Goal: Transaction & Acquisition: Purchase product/service

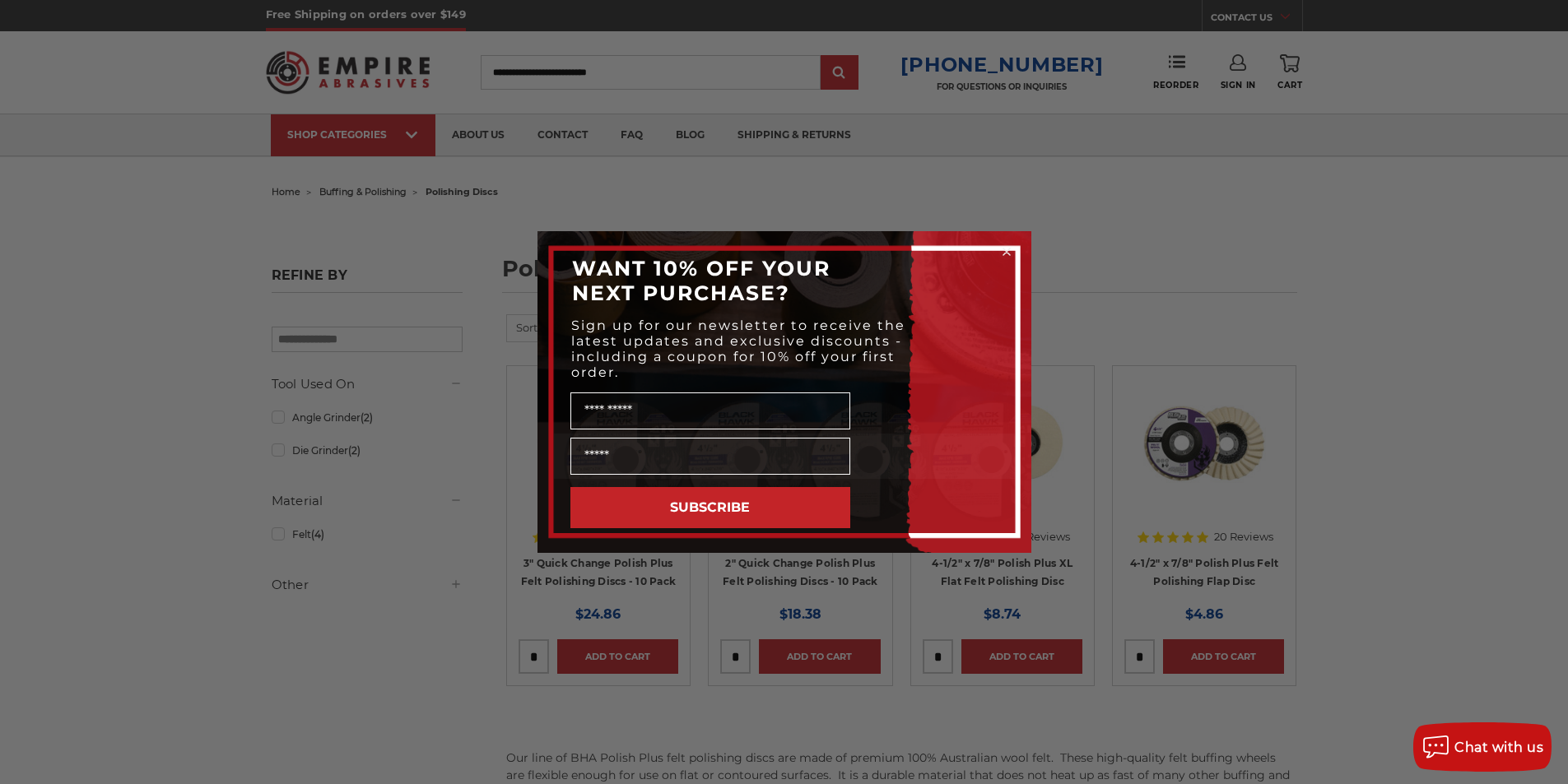
click at [1004, 257] on circle "Close dialog" at bounding box center [1006, 252] width 16 height 16
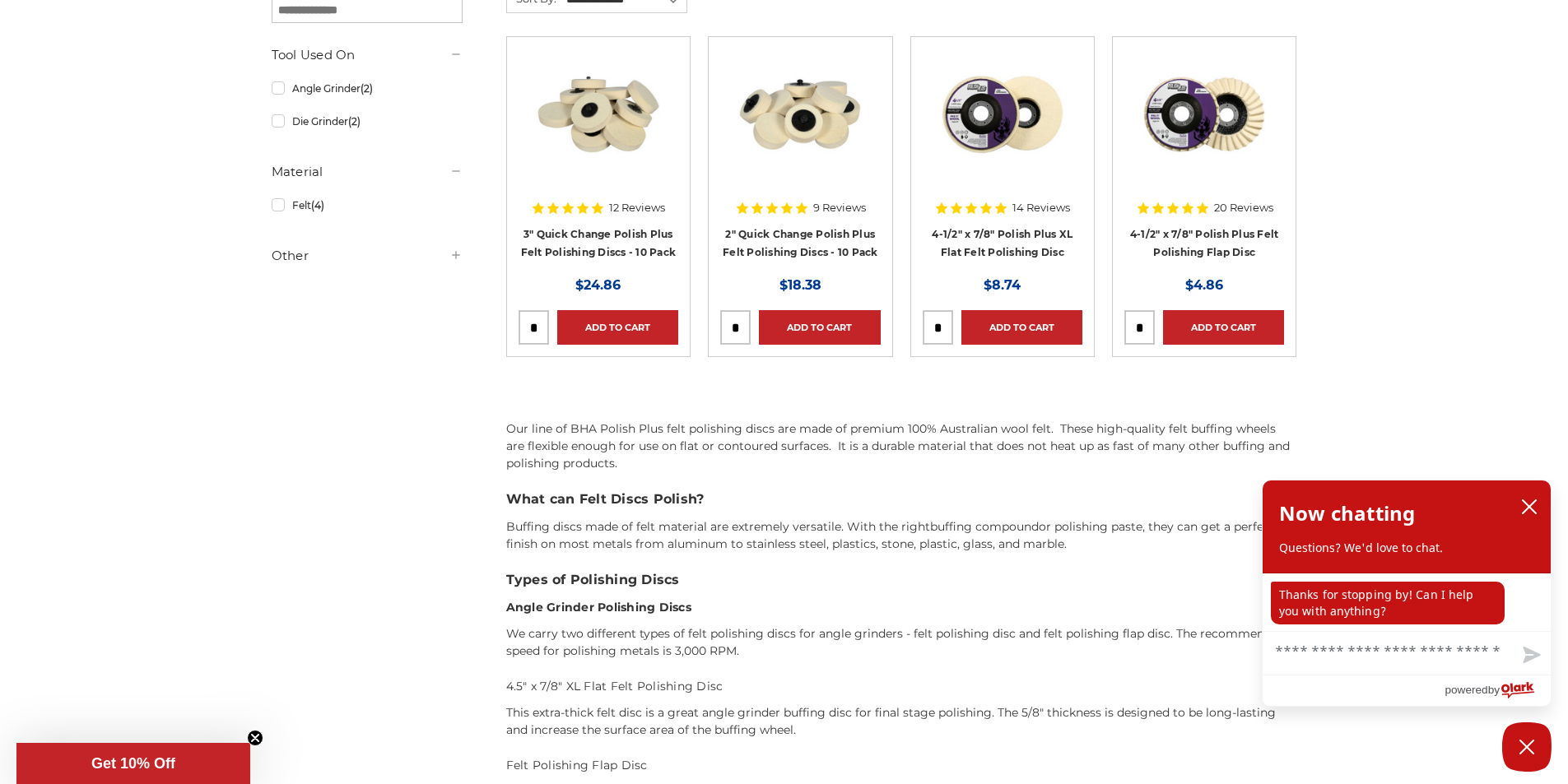
scroll to position [658, 0]
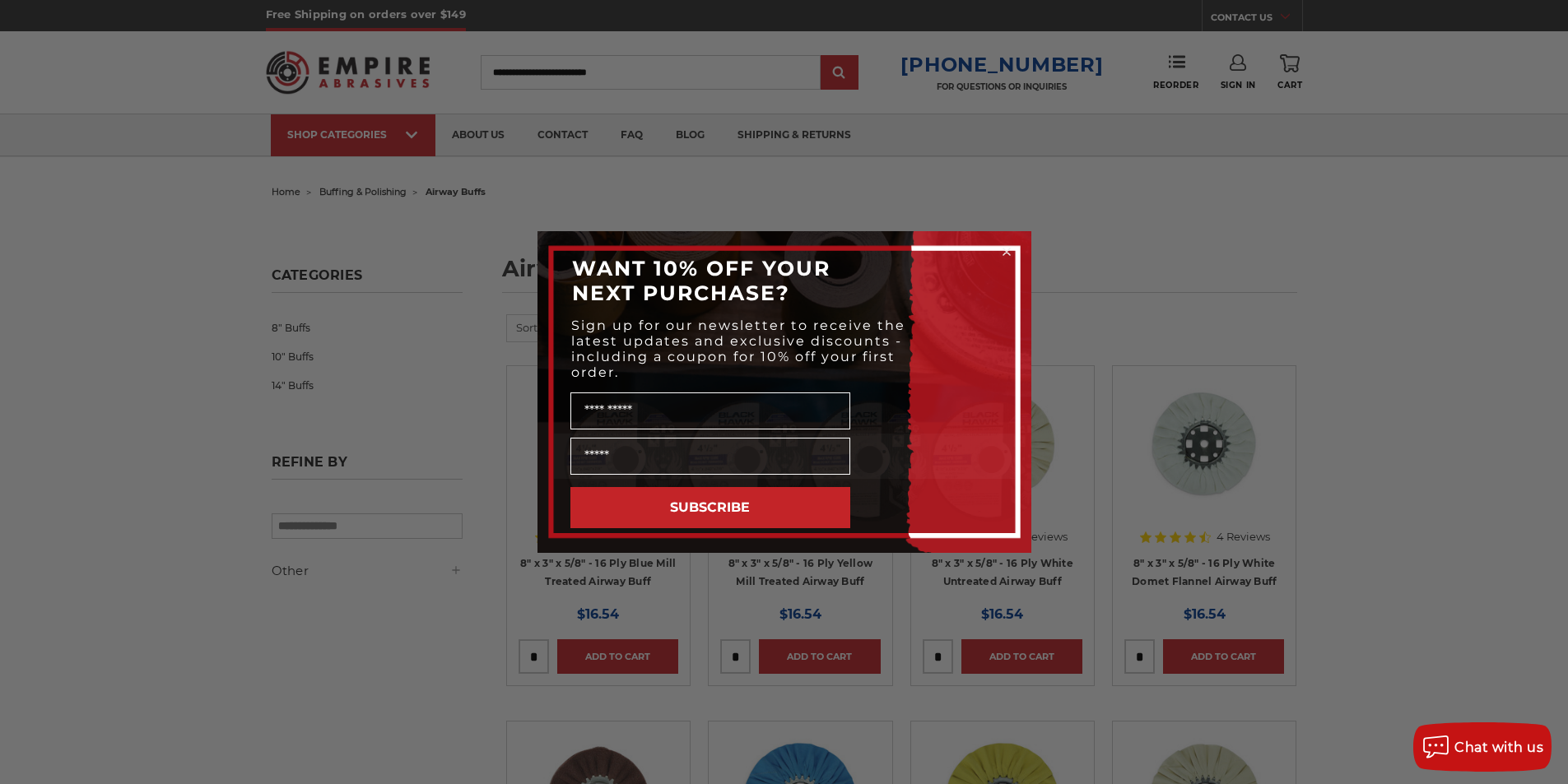
click at [1005, 247] on circle "Close dialog" at bounding box center [1006, 252] width 16 height 16
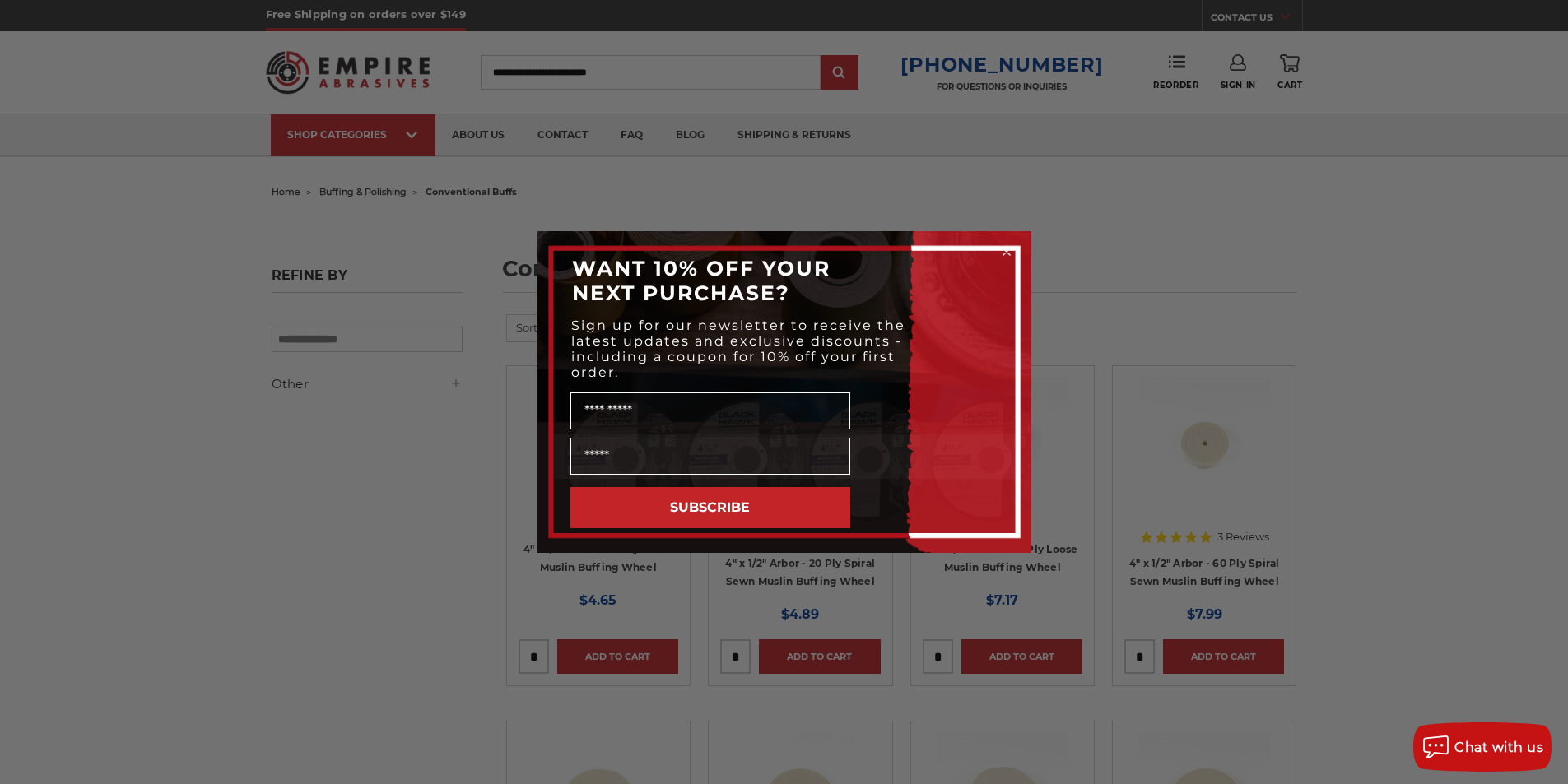
click at [1008, 255] on icon "Close dialog" at bounding box center [1007, 252] width 17 height 17
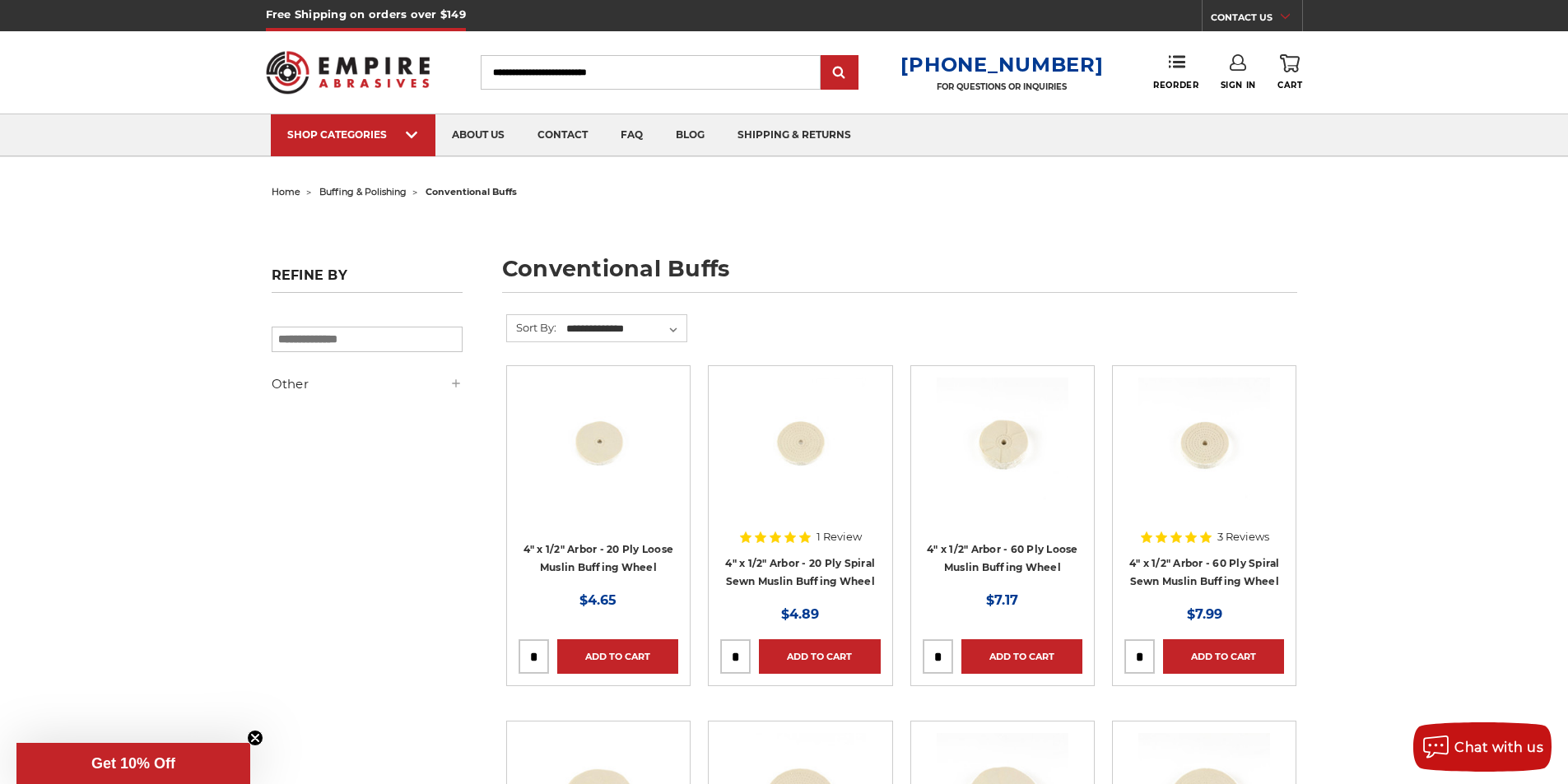
click at [719, 81] on input "Search" at bounding box center [651, 72] width 340 height 34
click at [717, 75] on input "Search" at bounding box center [651, 72] width 340 height 34
type input "******"
click at [823, 57] on input "submit" at bounding box center [838, 72] width 33 height 33
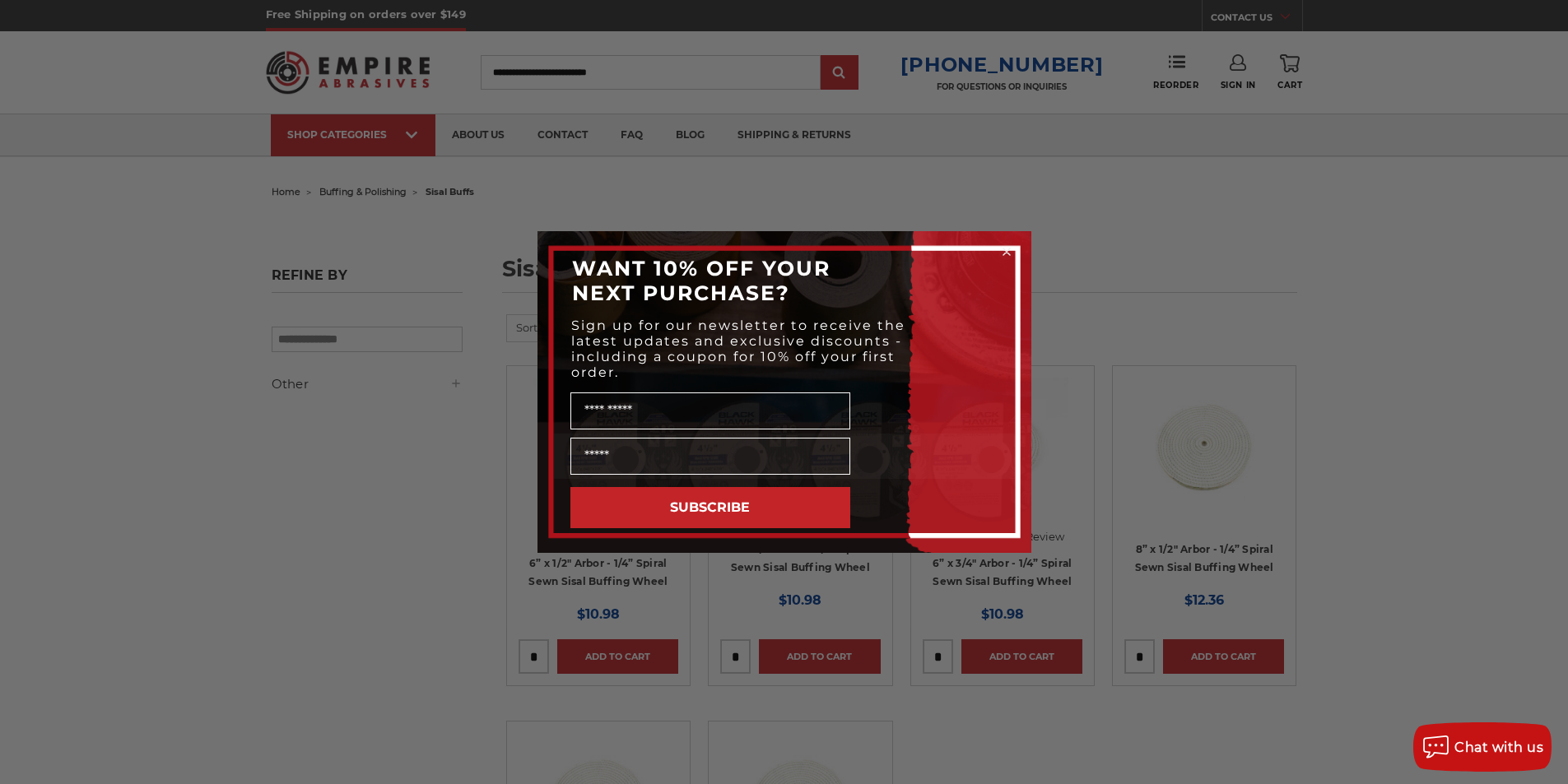
click at [1005, 248] on circle "Close dialog" at bounding box center [1006, 252] width 16 height 16
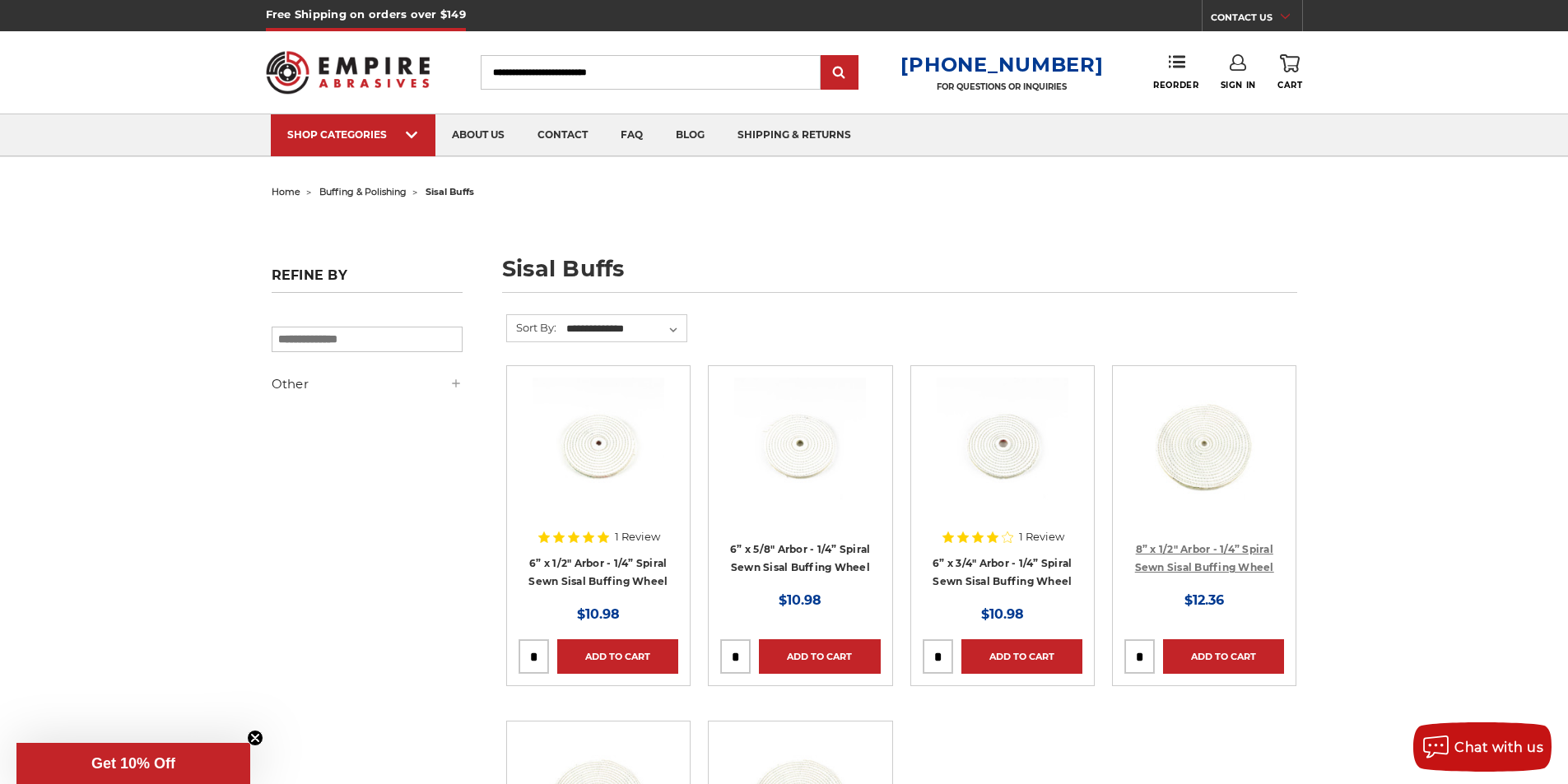
scroll to position [164, 0]
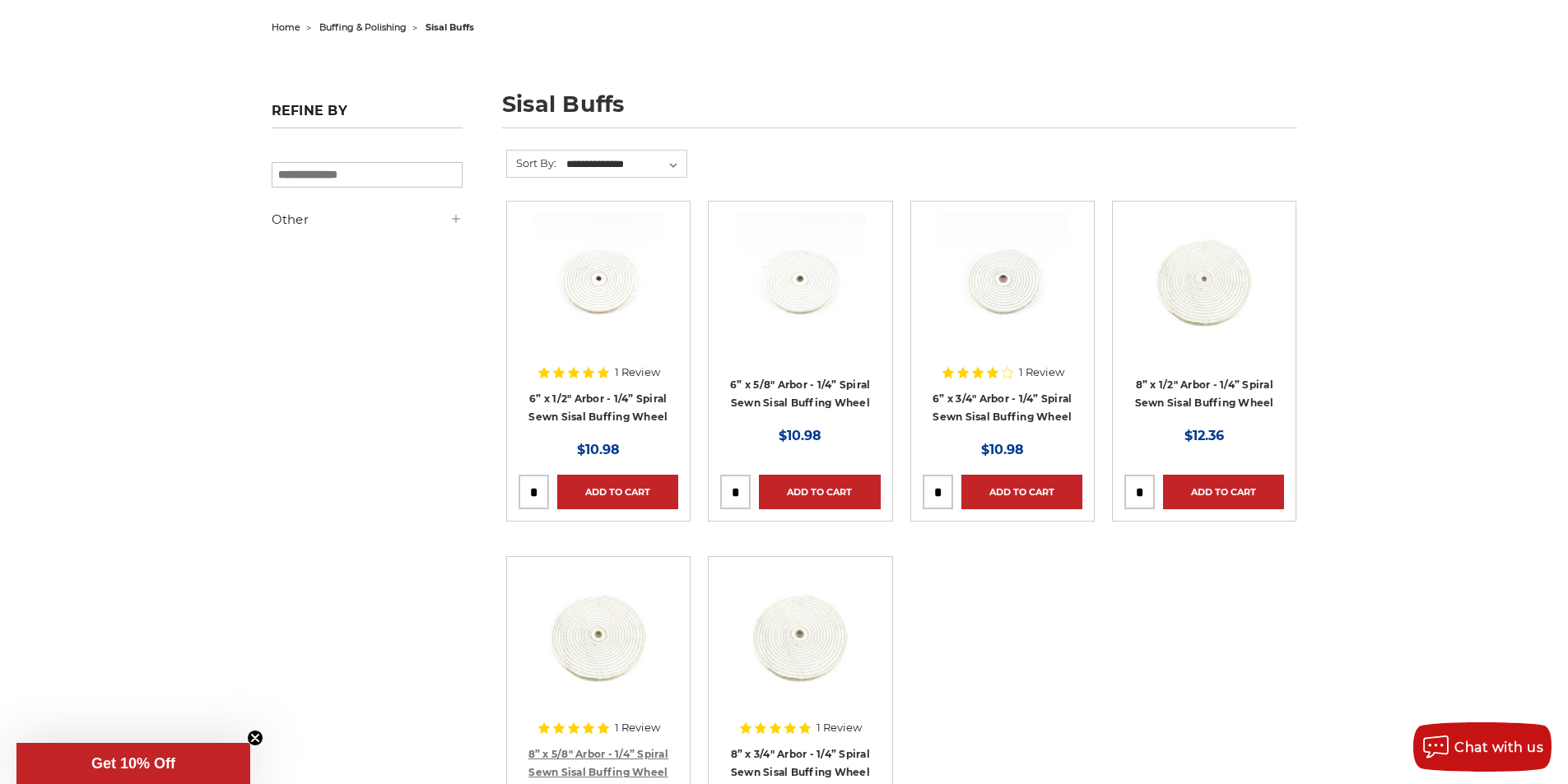
click at [595, 748] on link "8” x 5/8" Arbor - 1/4” Spiral Sewn Sisal Buffing Wheel" at bounding box center [598, 764] width 140 height 32
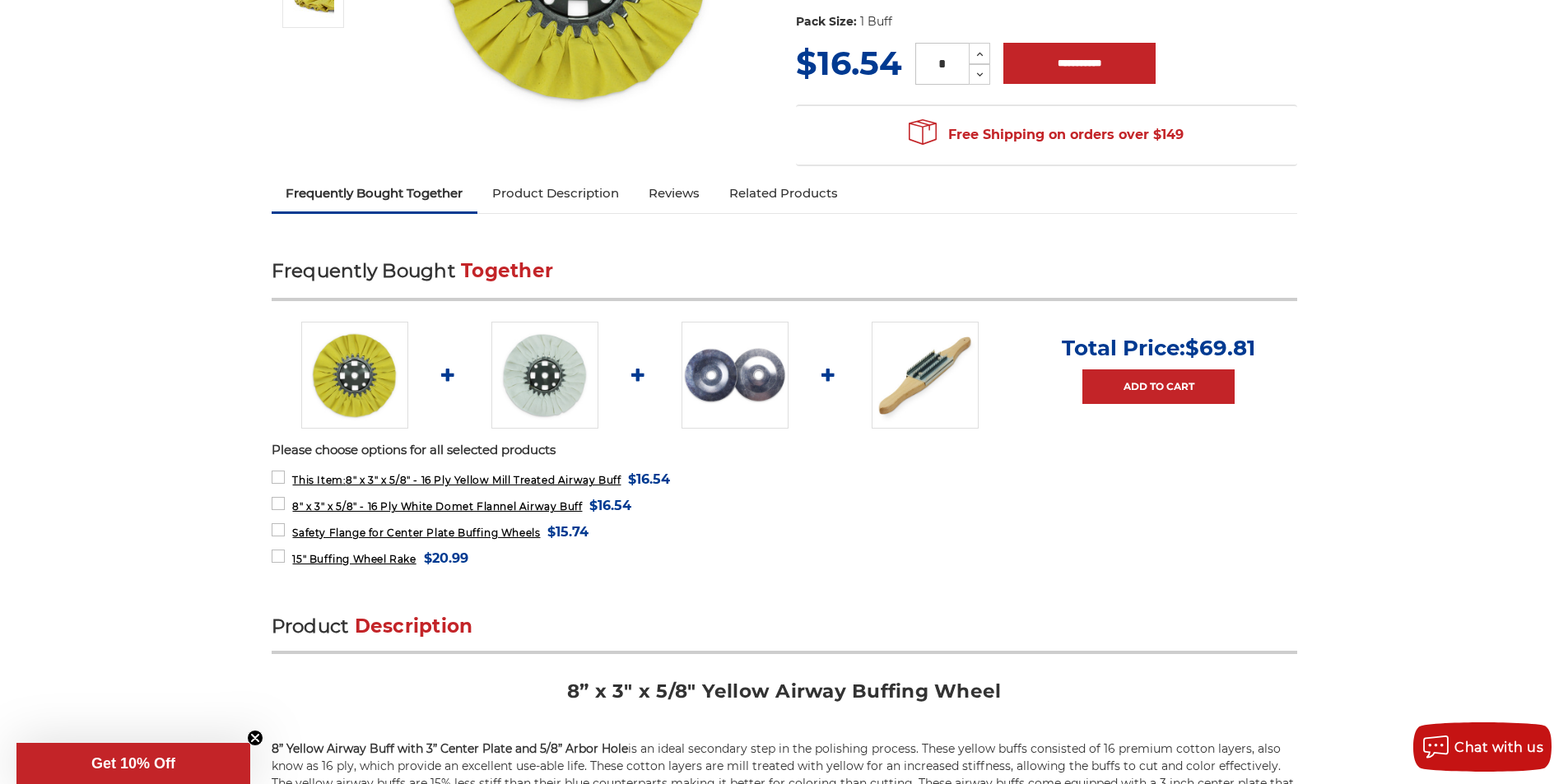
scroll to position [822, 0]
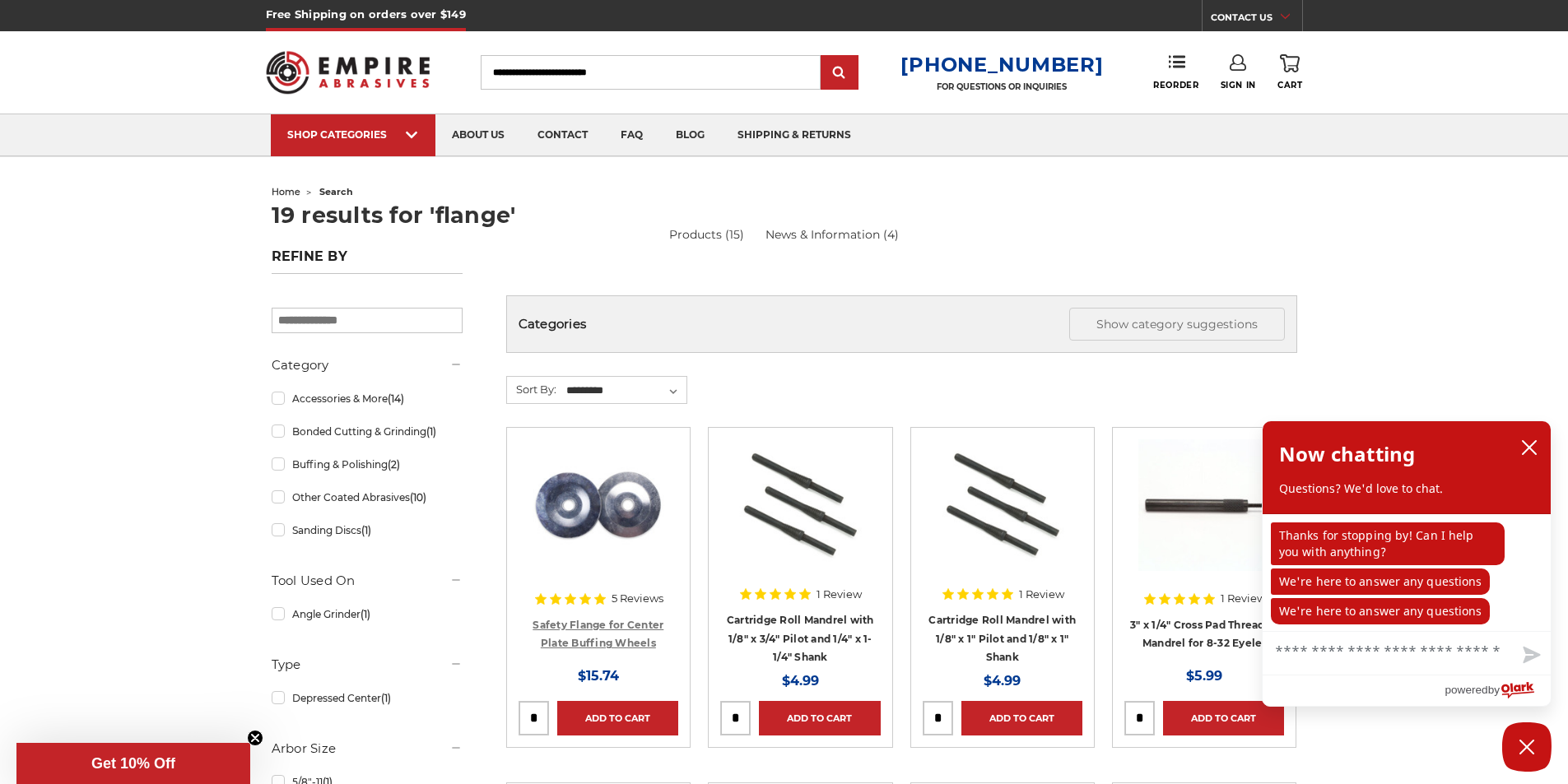
click at [626, 621] on link "Safety Flange for Center Plate Buffing Wheels" at bounding box center [598, 634] width 131 height 32
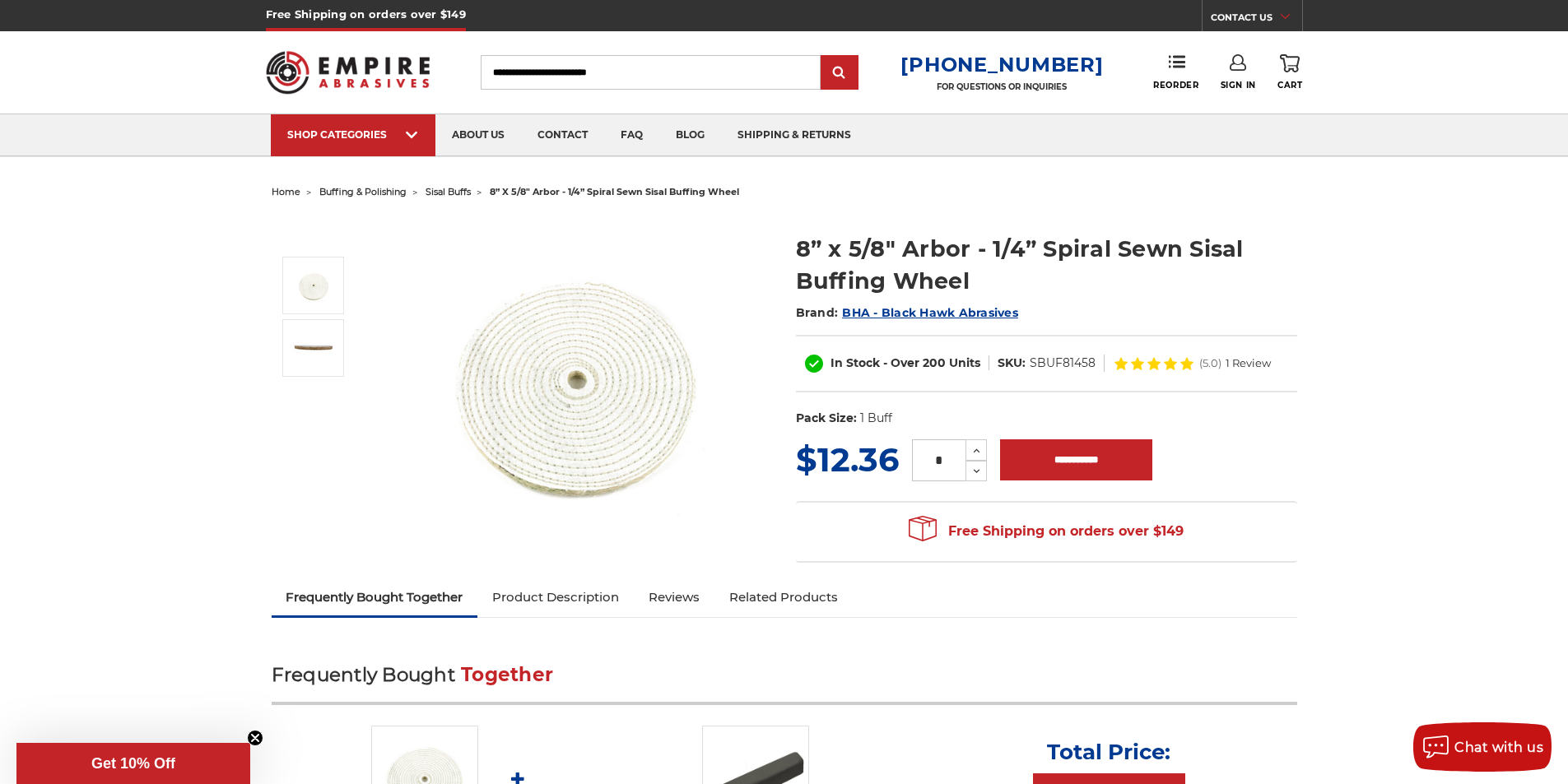
scroll to position [329, 0]
